Goal: Obtain resource: Obtain resource

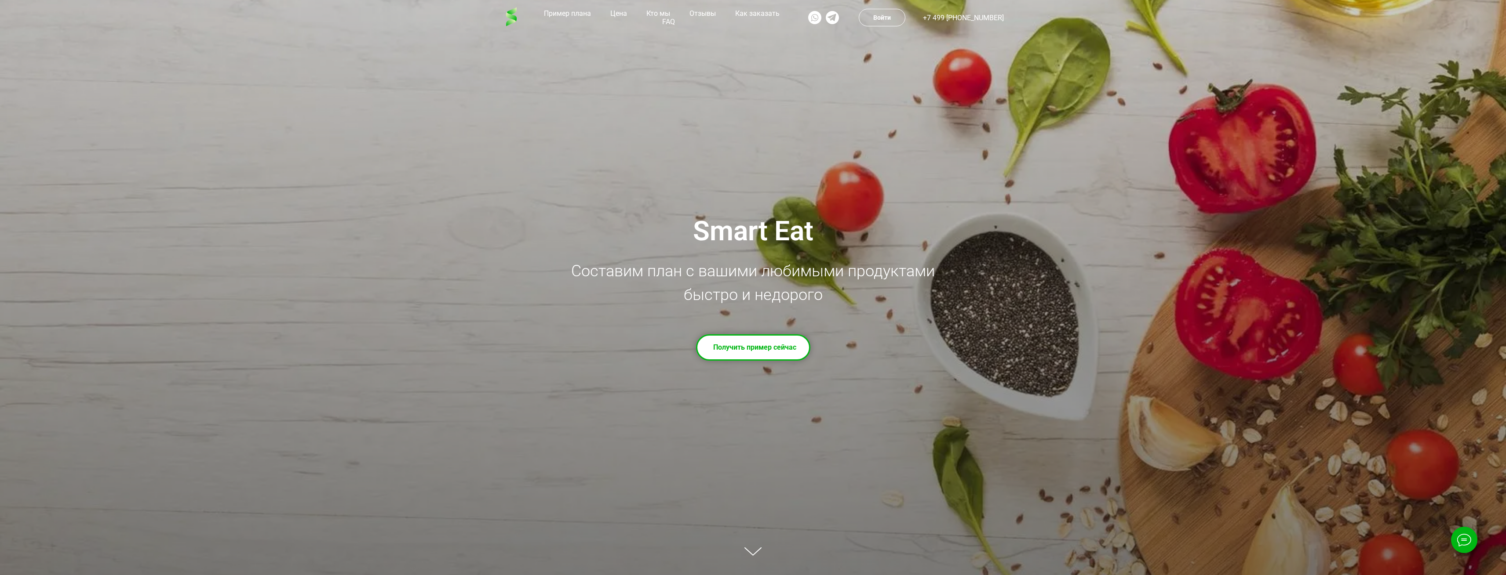
click at [749, 346] on td "Получить пример сейчас" at bounding box center [754, 348] width 83 height 22
click at [795, 352] on td "Получить пример сейчас" at bounding box center [754, 348] width 83 height 22
